Goal: Task Accomplishment & Management: Use online tool/utility

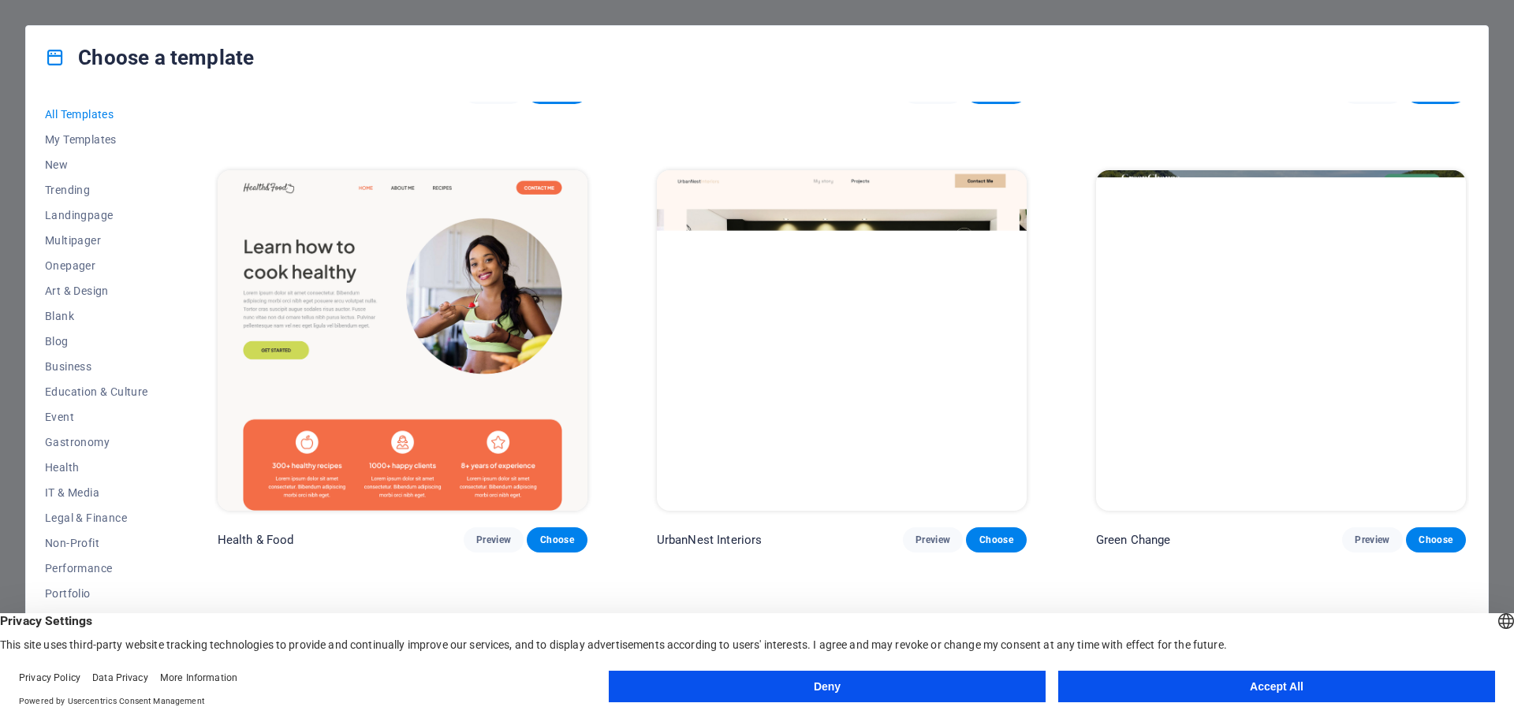
scroll to position [3078, 0]
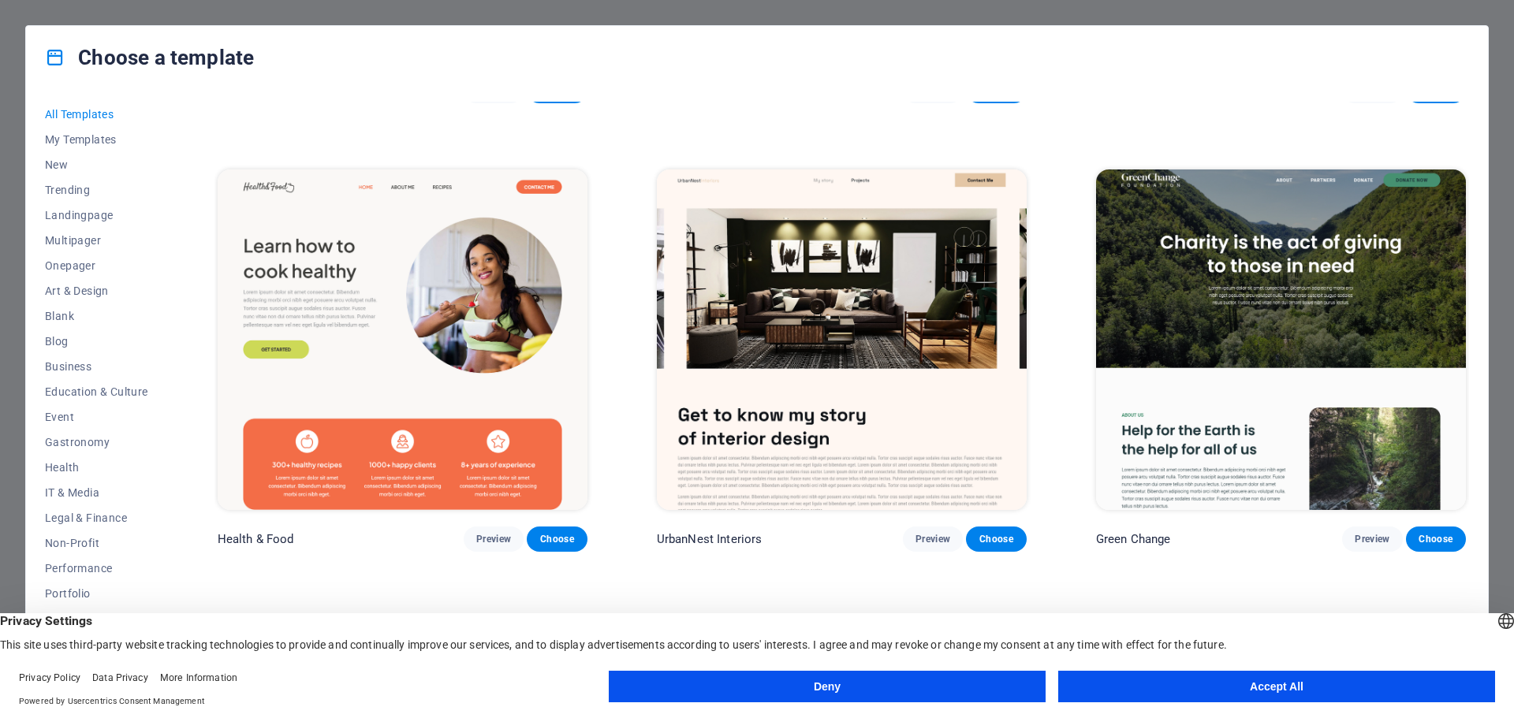
click at [462, 422] on img at bounding box center [403, 340] width 370 height 341
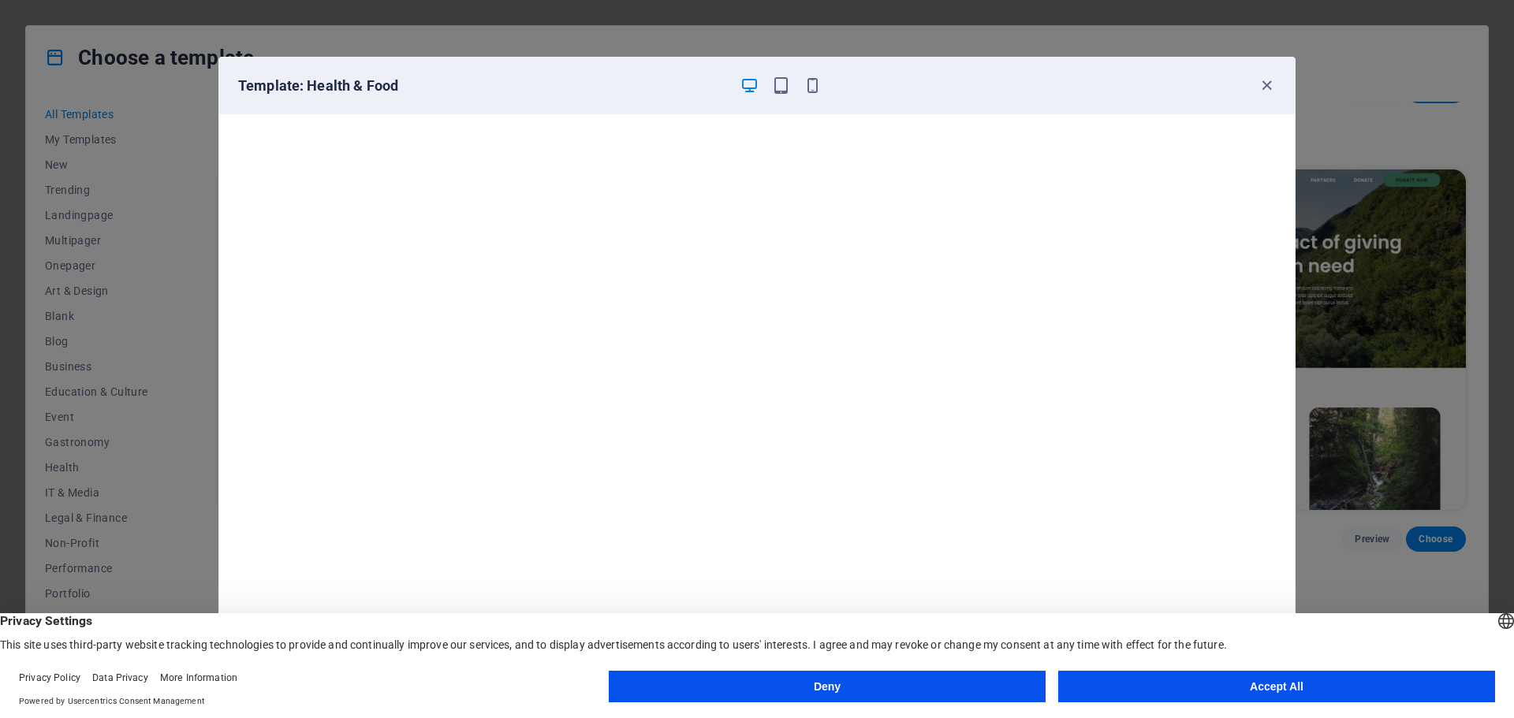
scroll to position [4, 0]
click at [1261, 681] on button "Accept All" at bounding box center [1276, 687] width 437 height 32
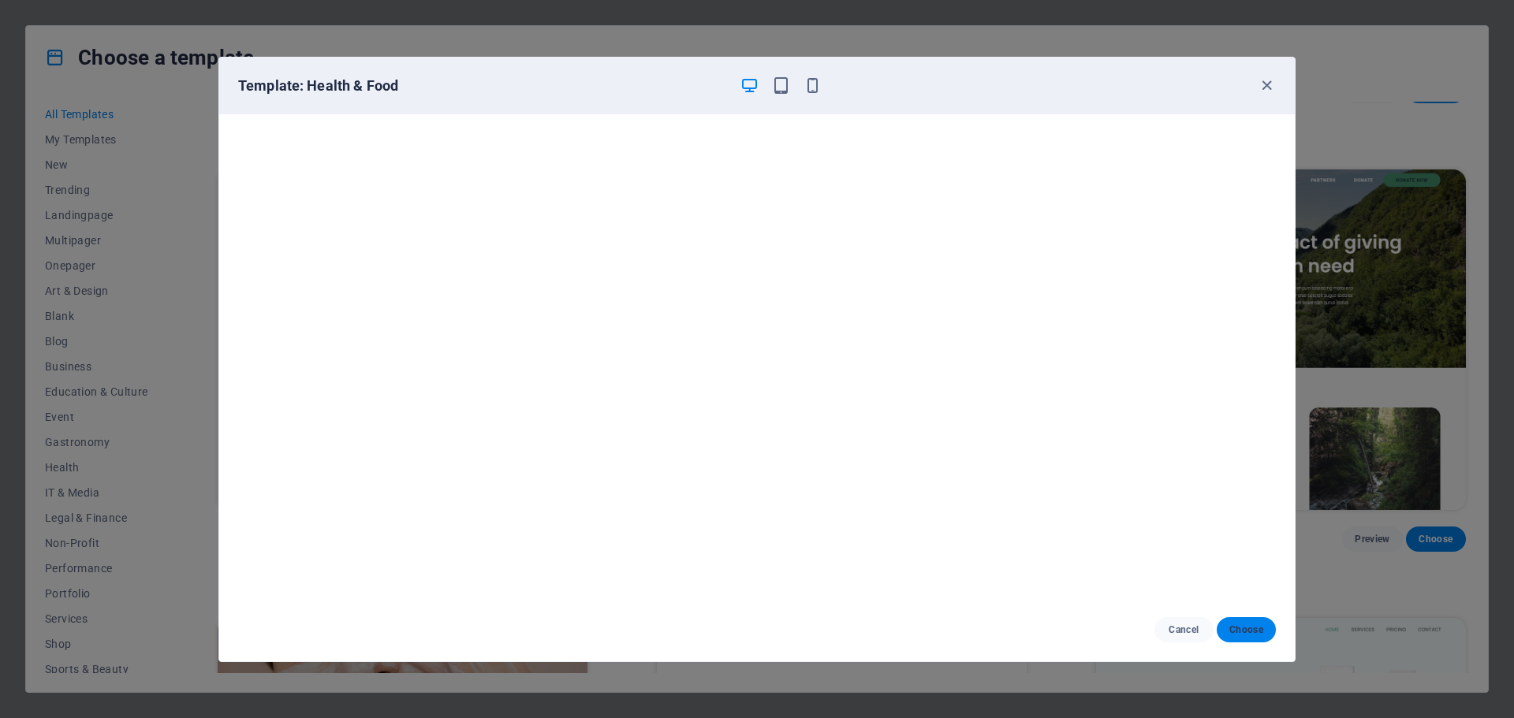
click at [1259, 631] on span "Choose" at bounding box center [1246, 630] width 34 height 13
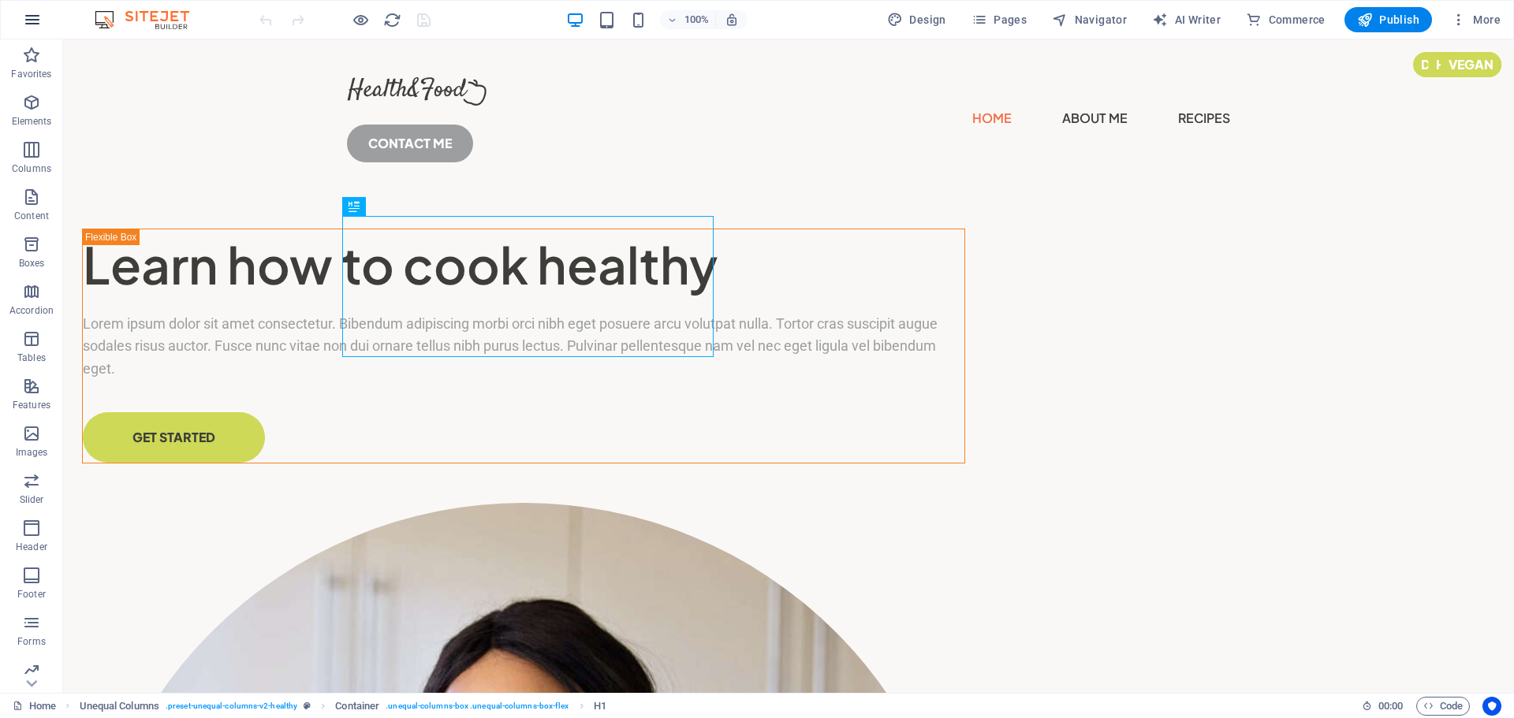
click at [26, 18] on icon "button" at bounding box center [32, 19] width 19 height 19
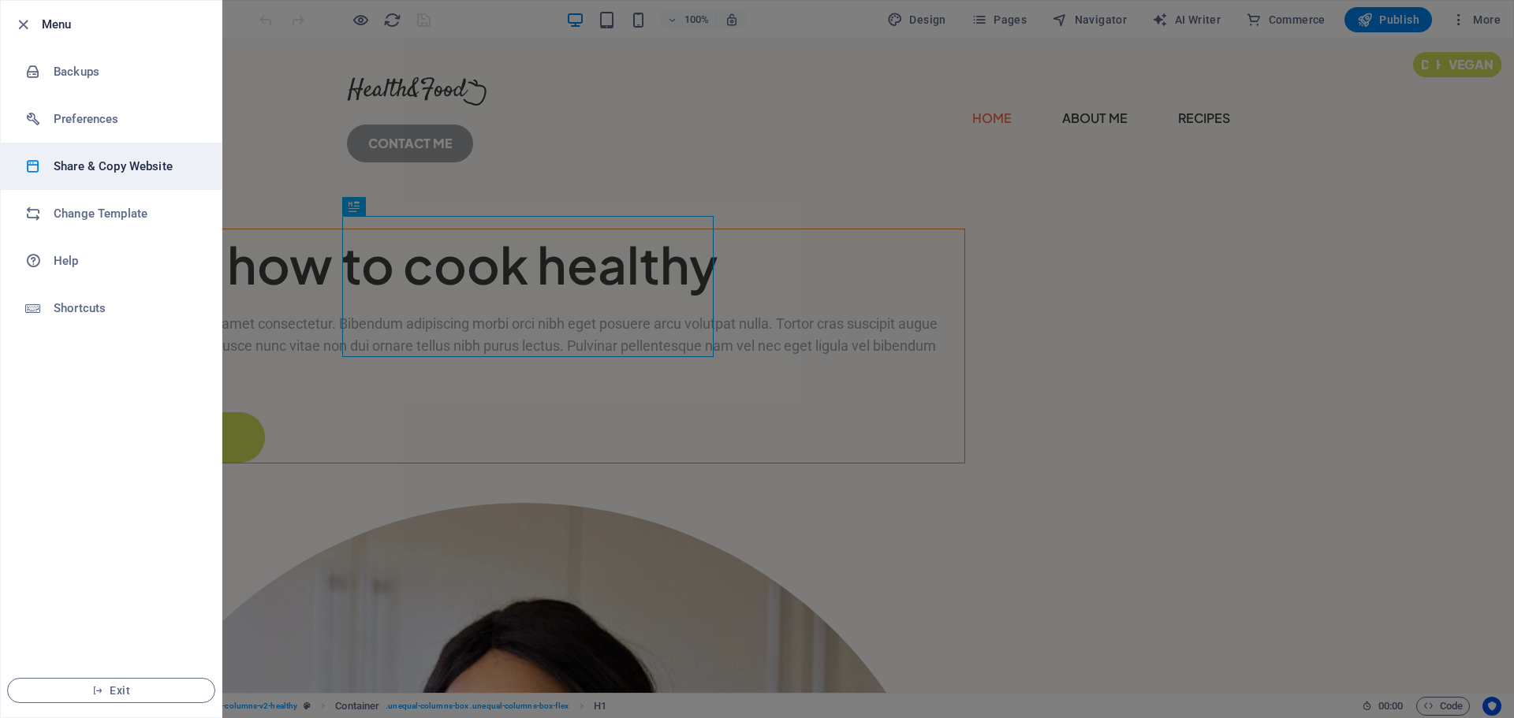
click at [130, 169] on h6 "Share & Copy Website" at bounding box center [127, 166] width 146 height 19
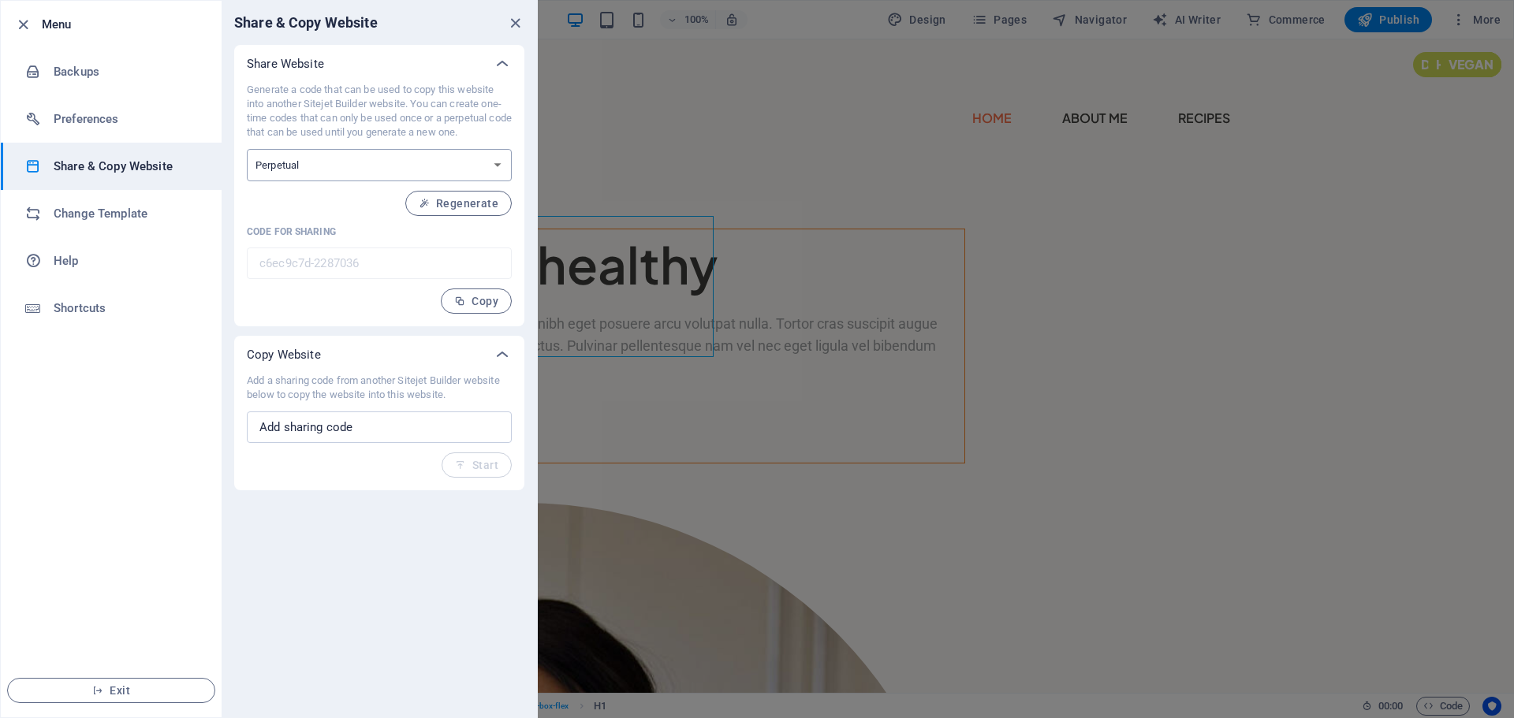
click at [408, 163] on select "One-time Perpetual" at bounding box center [379, 165] width 265 height 32
click at [337, 312] on div "Generate a code that can be used to copy this website into another Sitejet Buil…" at bounding box center [379, 198] width 265 height 231
click at [360, 430] on input "text" at bounding box center [379, 428] width 265 height 32
click at [830, 128] on div at bounding box center [757, 359] width 1514 height 718
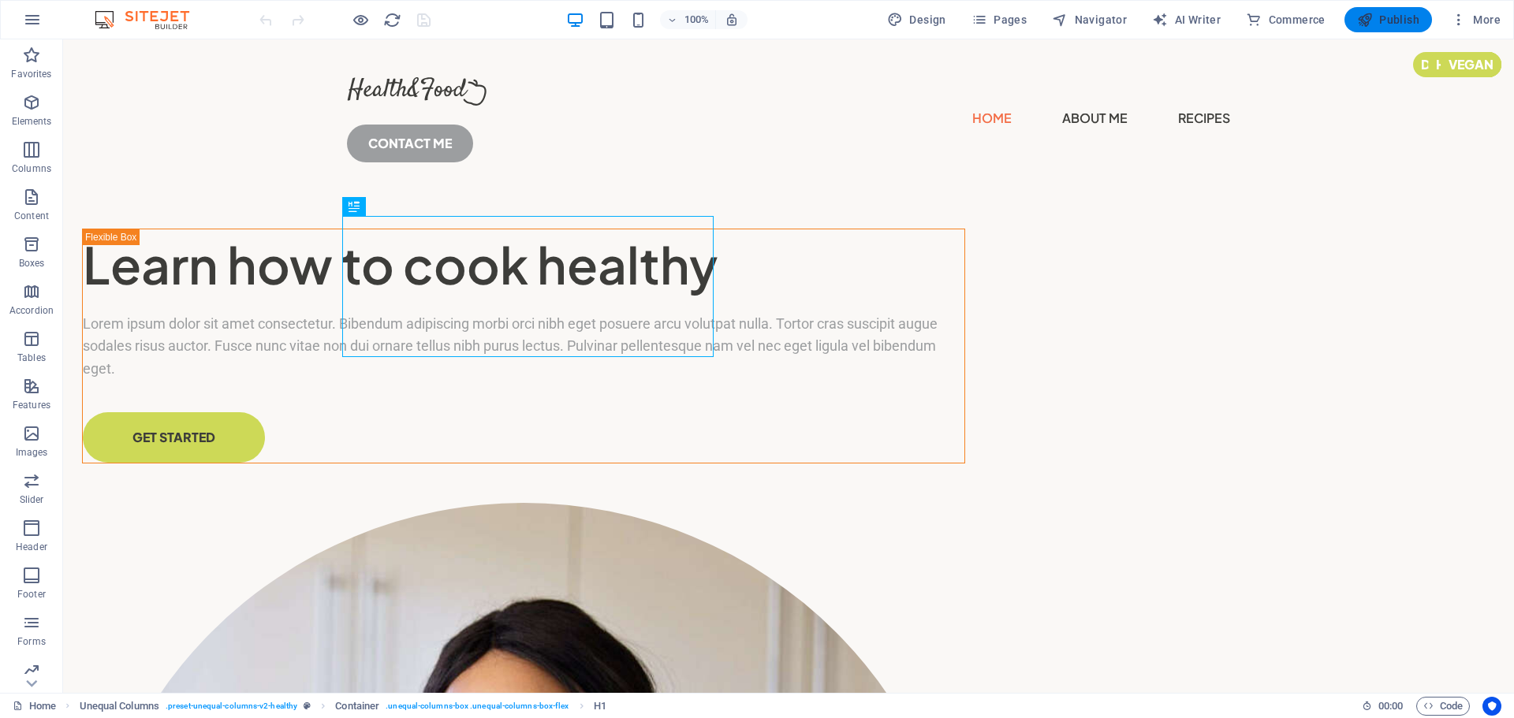
click at [1367, 24] on icon "button" at bounding box center [1365, 20] width 16 height 16
